Goal: Task Accomplishment & Management: Manage account settings

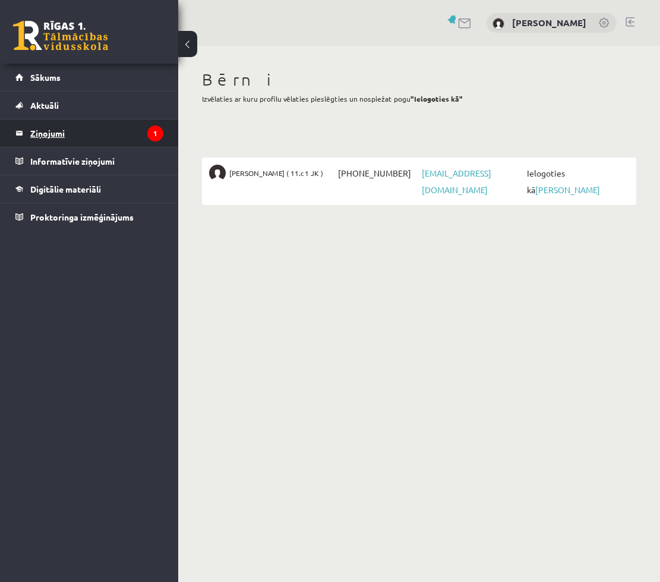
click at [51, 134] on legend "Ziņojumi 1" at bounding box center [96, 132] width 133 height 27
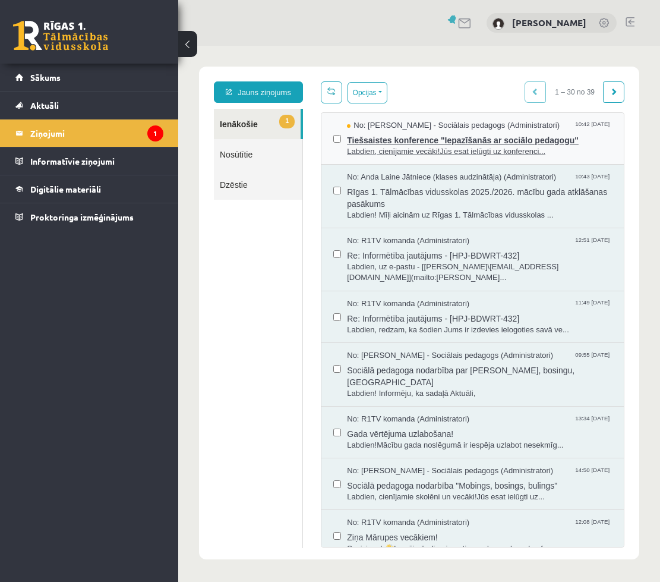
click at [444, 141] on span "Tiešsaistes konference "Iepazīšanās ar sociālo pedagogu"" at bounding box center [479, 138] width 265 height 15
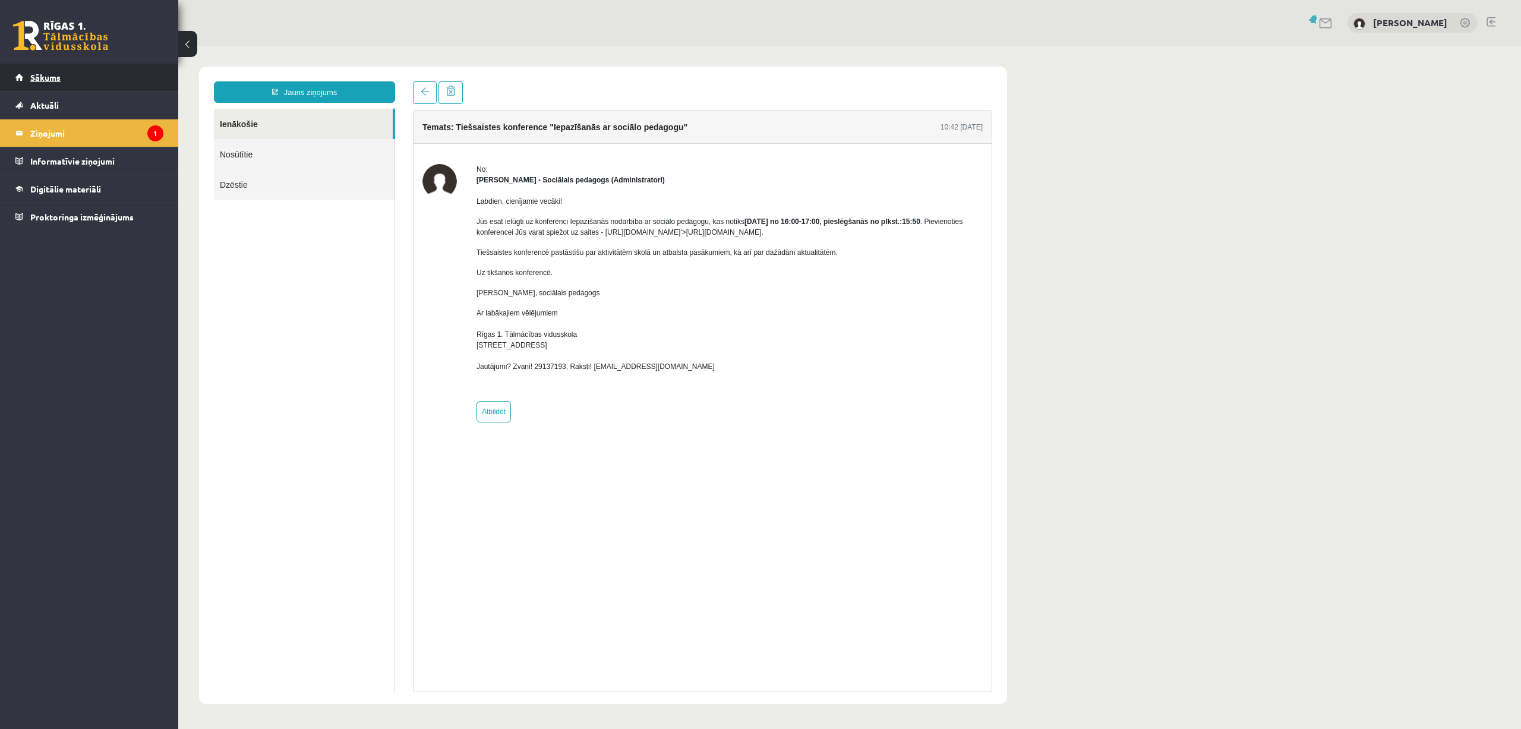
click at [39, 79] on span "Sākums" at bounding box center [45, 77] width 30 height 11
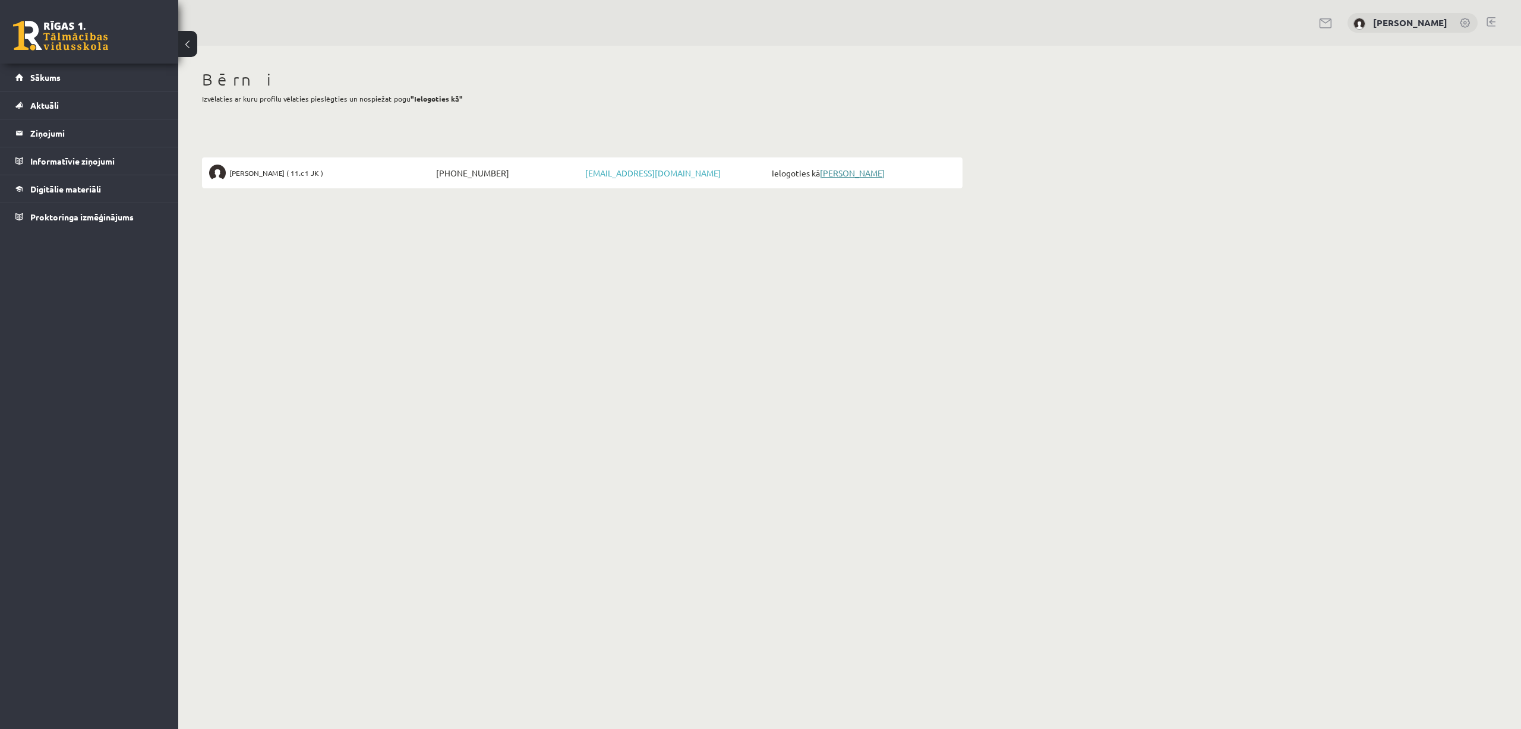
click at [845, 174] on link "[PERSON_NAME]" at bounding box center [852, 173] width 65 height 11
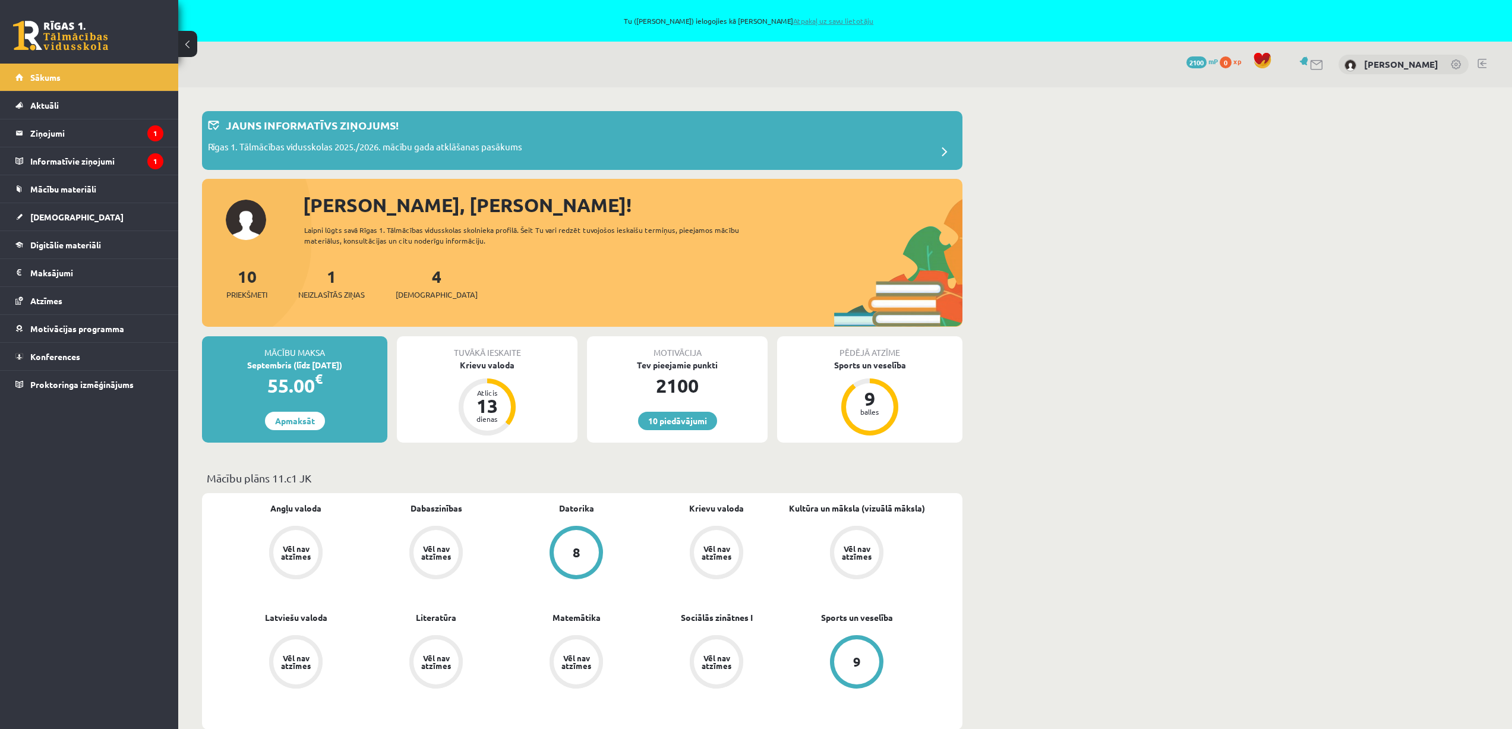
click at [816, 20] on link "Atpakaļ uz savu lietotāju" at bounding box center [833, 21] width 80 height 10
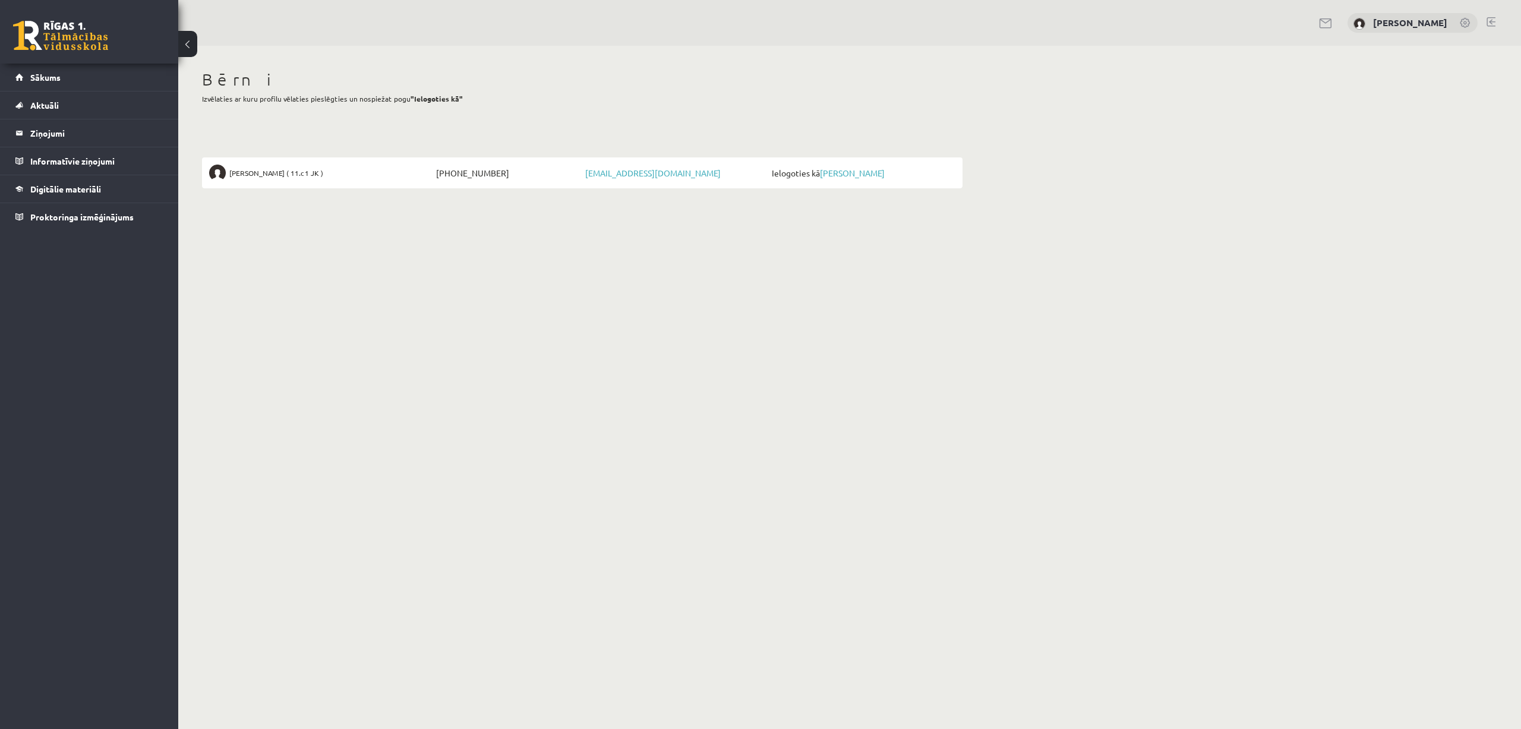
click at [1492, 21] on link at bounding box center [1491, 22] width 9 height 10
